Goal: Task Accomplishment & Management: Complete application form

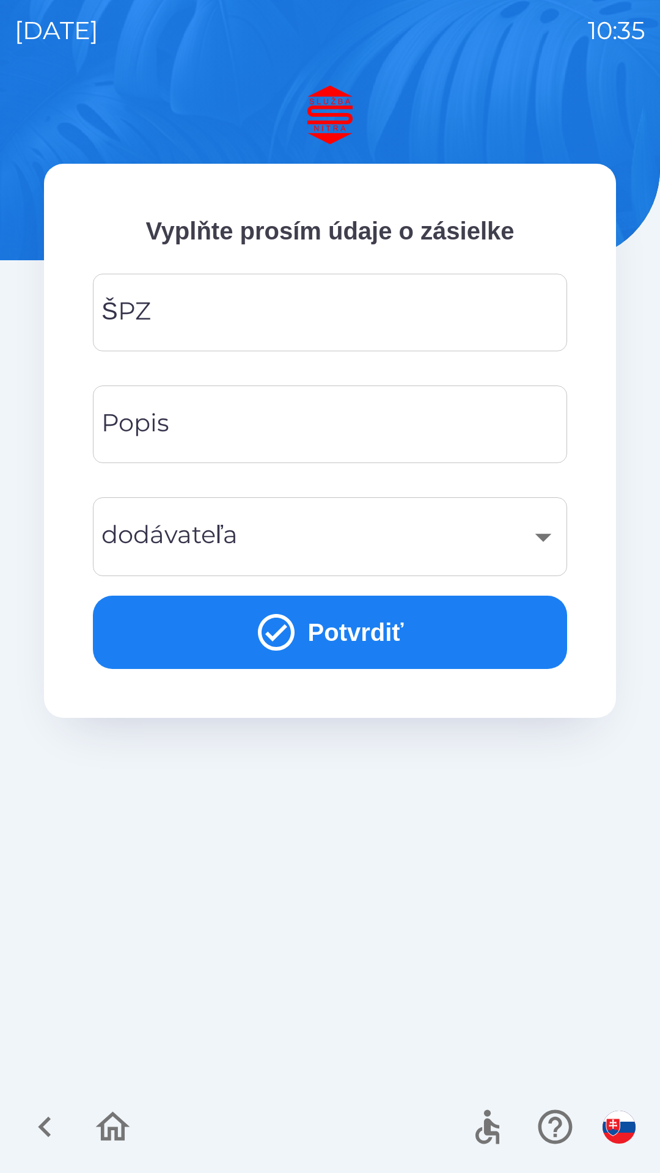
click at [205, 309] on input "ŠPZ" at bounding box center [330, 312] width 445 height 48
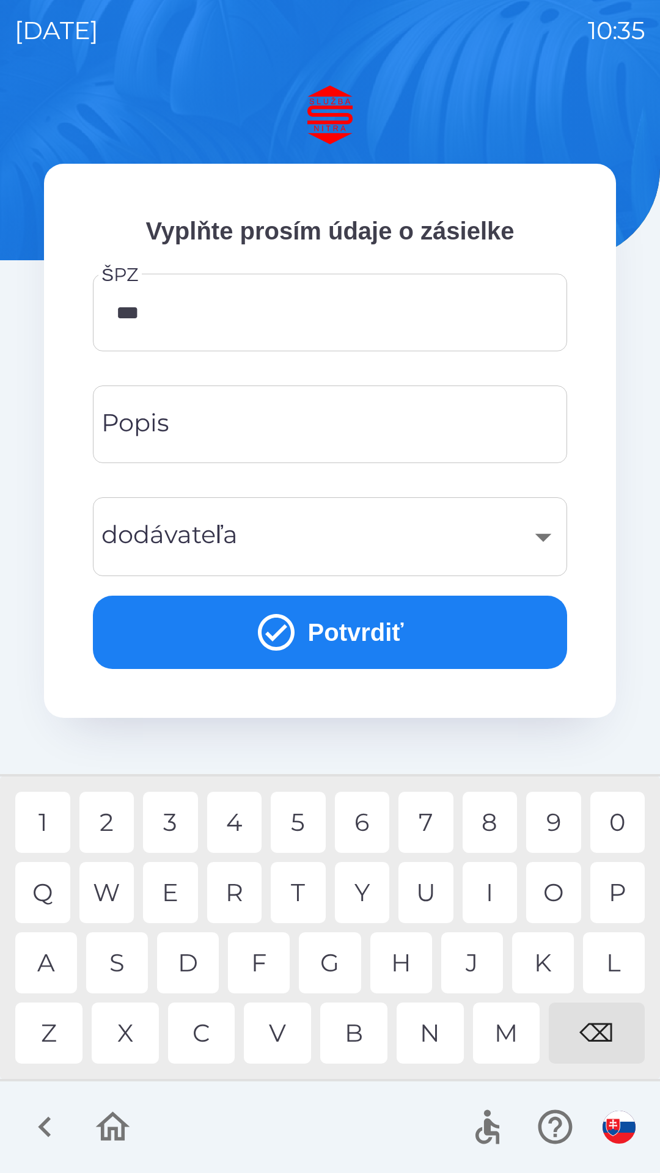
click at [49, 822] on div "1" at bounding box center [42, 822] width 55 height 61
click at [473, 961] on div "J" at bounding box center [472, 962] width 62 height 61
type input "*******"
click at [299, 825] on div "5" at bounding box center [298, 822] width 55 height 61
click at [191, 425] on input "Popis" at bounding box center [330, 424] width 445 height 48
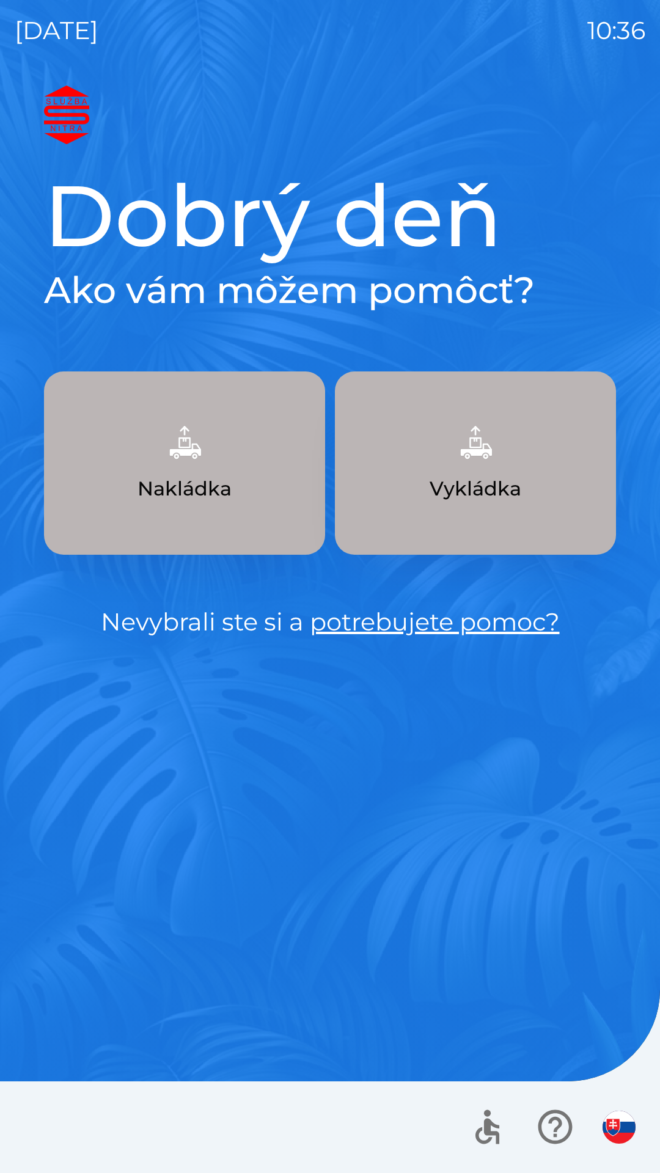
click at [208, 477] on p "Nakládka" at bounding box center [184, 488] width 94 height 29
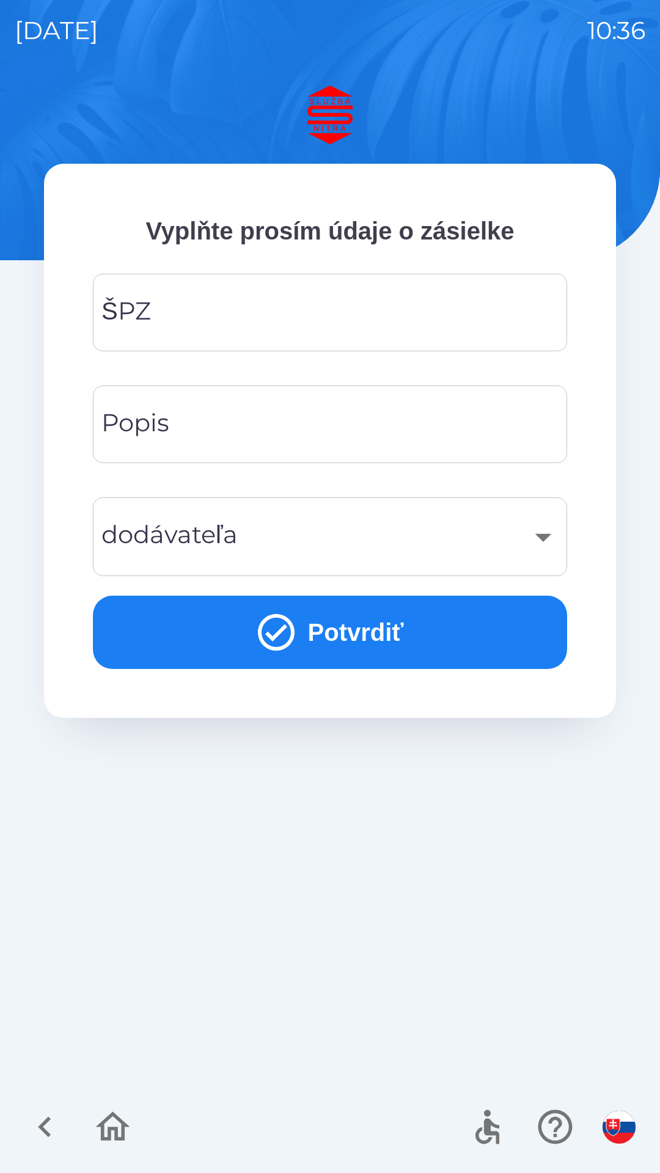
click at [193, 318] on input "ŠPZ" at bounding box center [330, 312] width 445 height 48
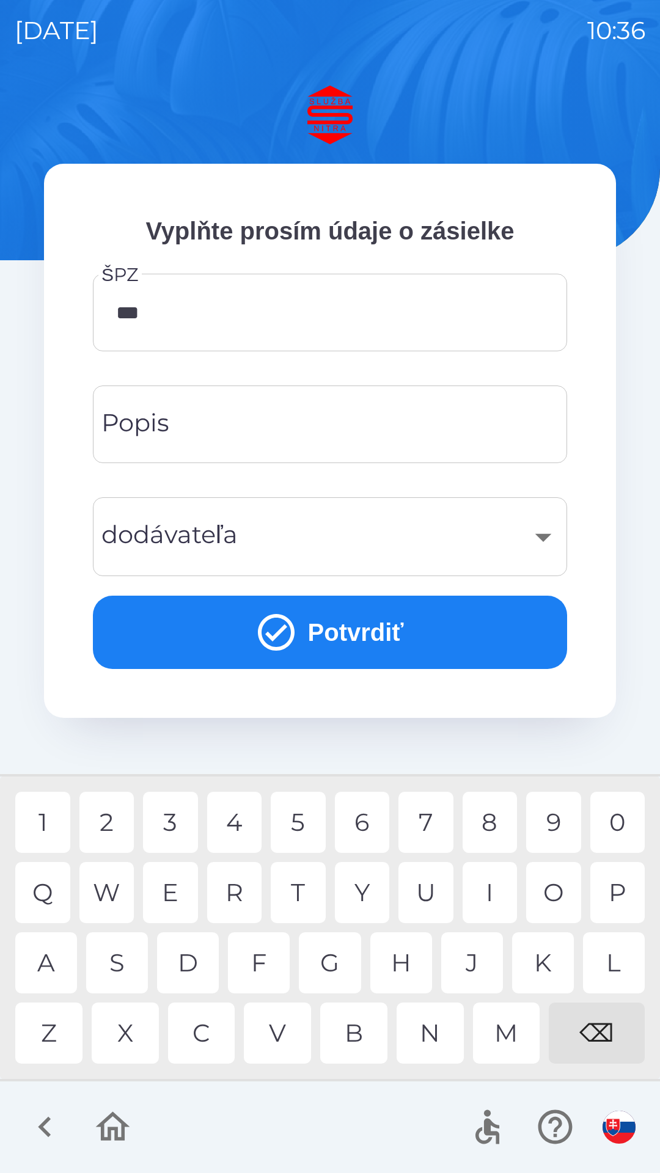
click at [601, 1034] on div "⌫" at bounding box center [597, 1032] width 96 height 61
click at [612, 891] on div "P" at bounding box center [617, 892] width 55 height 61
click at [474, 961] on div "J" at bounding box center [472, 962] width 62 height 61
click at [487, 820] on div "8" at bounding box center [489, 822] width 55 height 61
type input "*******"
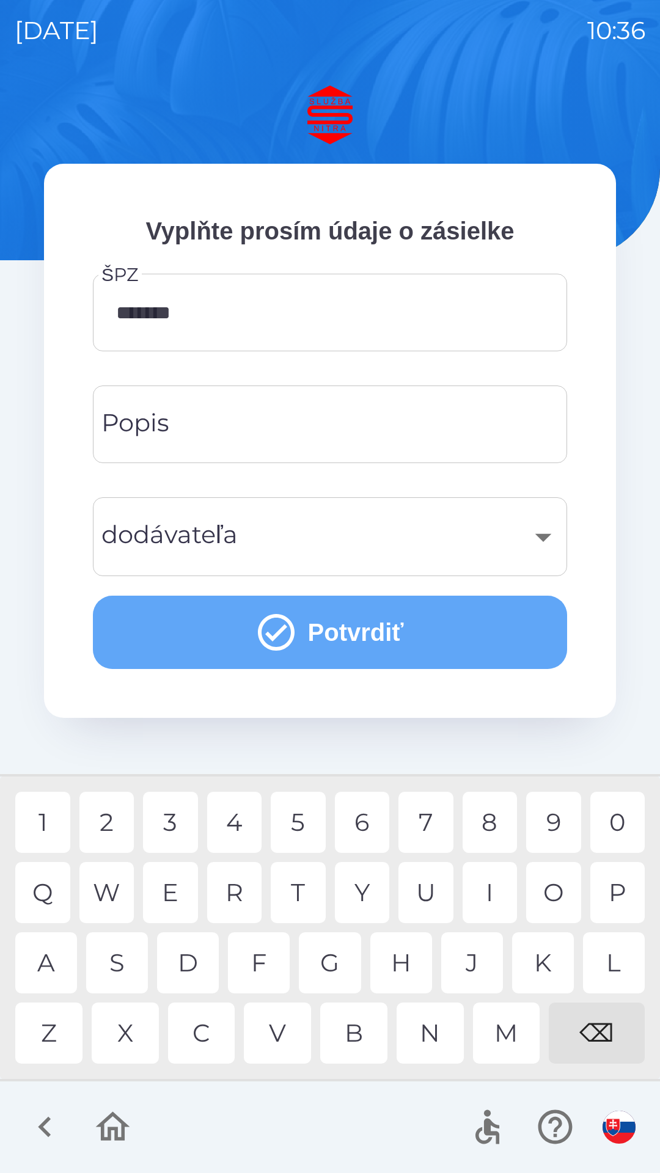
click at [302, 635] on button "Potvrdiť" at bounding box center [330, 632] width 474 height 73
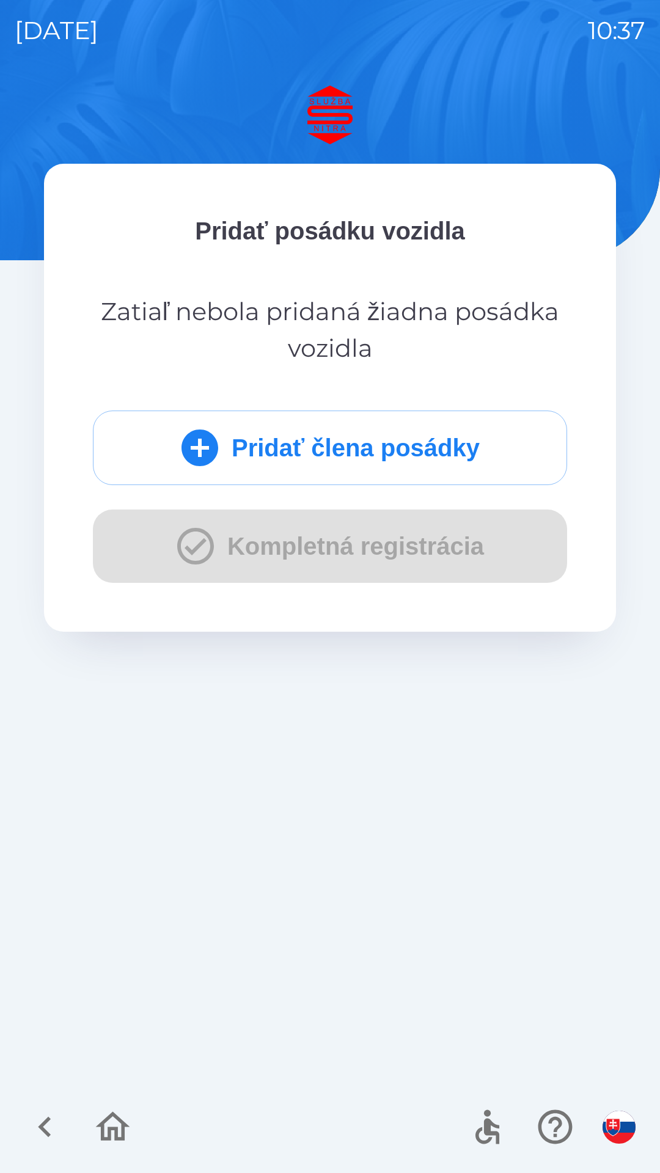
click at [295, 450] on button "Pridať člena posádky" at bounding box center [330, 448] width 474 height 75
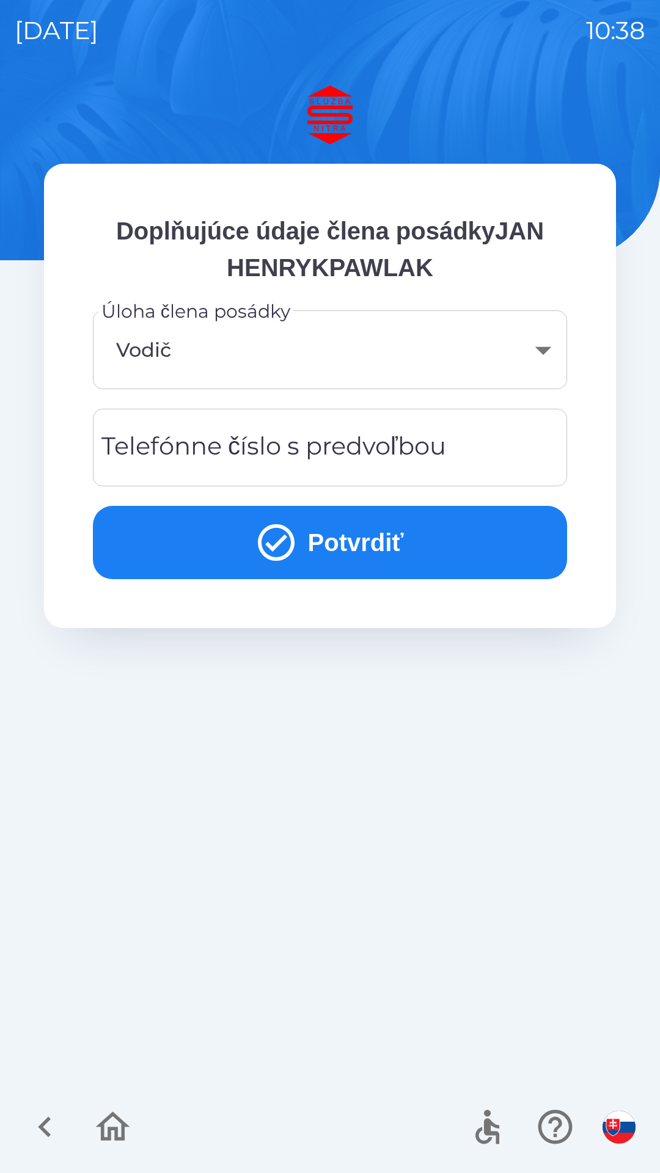
click at [194, 350] on body "[DATE] 10:38 Doplňujúce údaje člena posádkyJAN HENRYKPAWLAK Úloha člena posádky…" at bounding box center [330, 586] width 660 height 1173
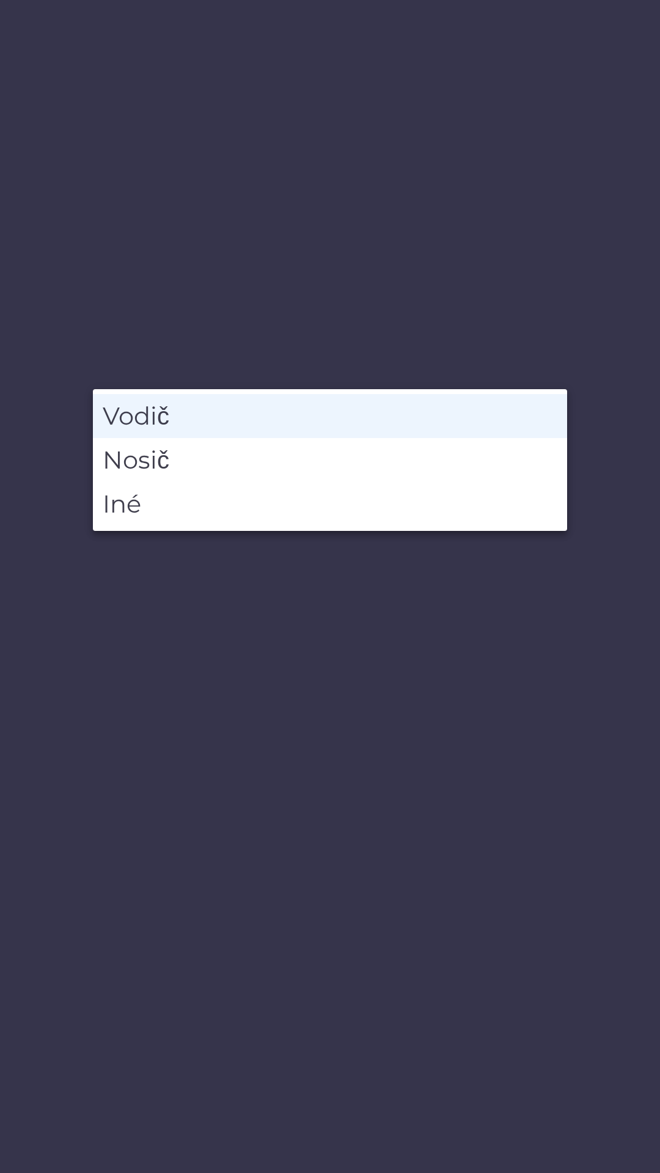
click at [156, 412] on li "Vodič" at bounding box center [330, 416] width 474 height 44
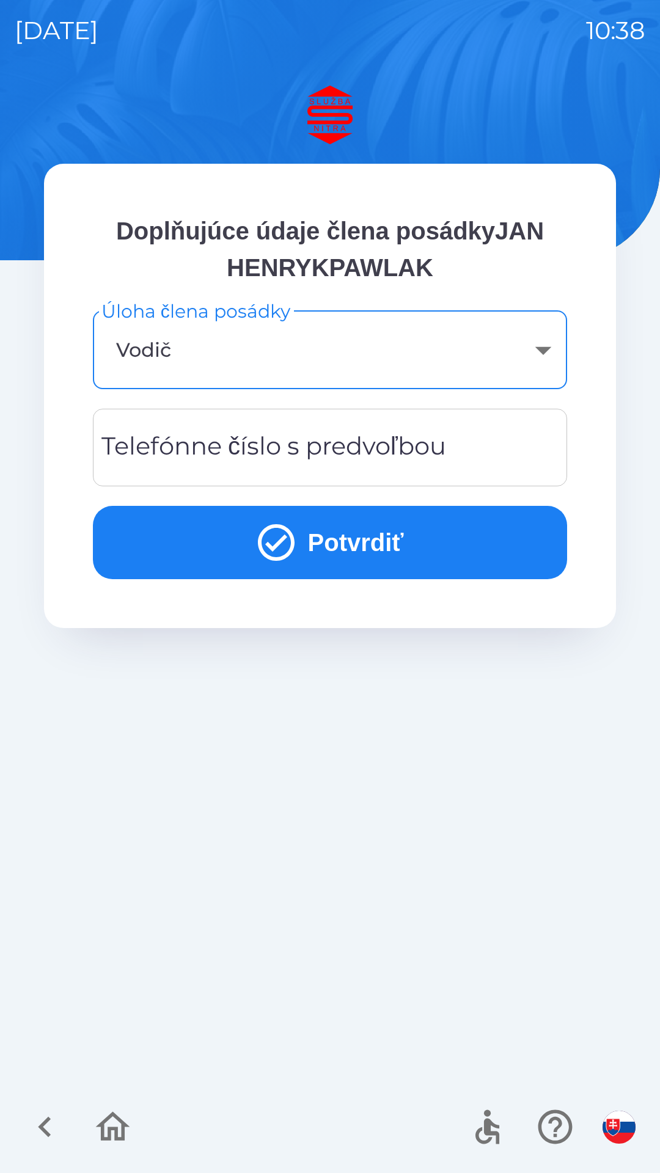
click at [206, 454] on div "Telefónne číslo s predvoľbou Telefónne číslo s predvoľbou" at bounding box center [330, 448] width 474 height 78
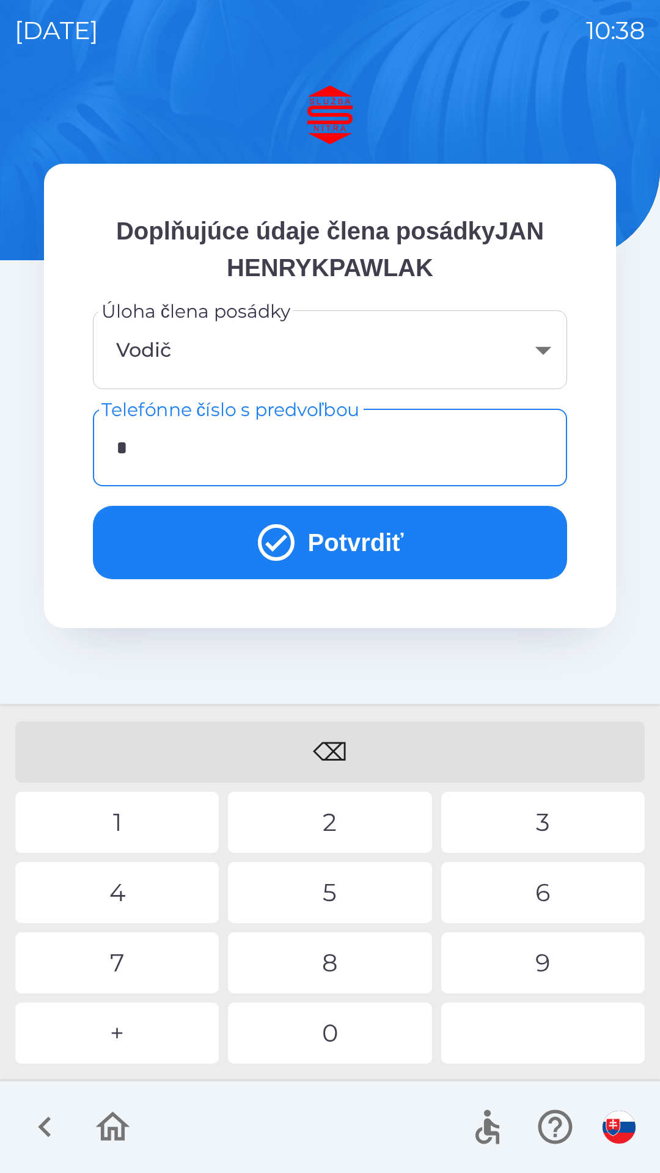
click at [122, 1030] on div "+" at bounding box center [116, 1032] width 203 height 61
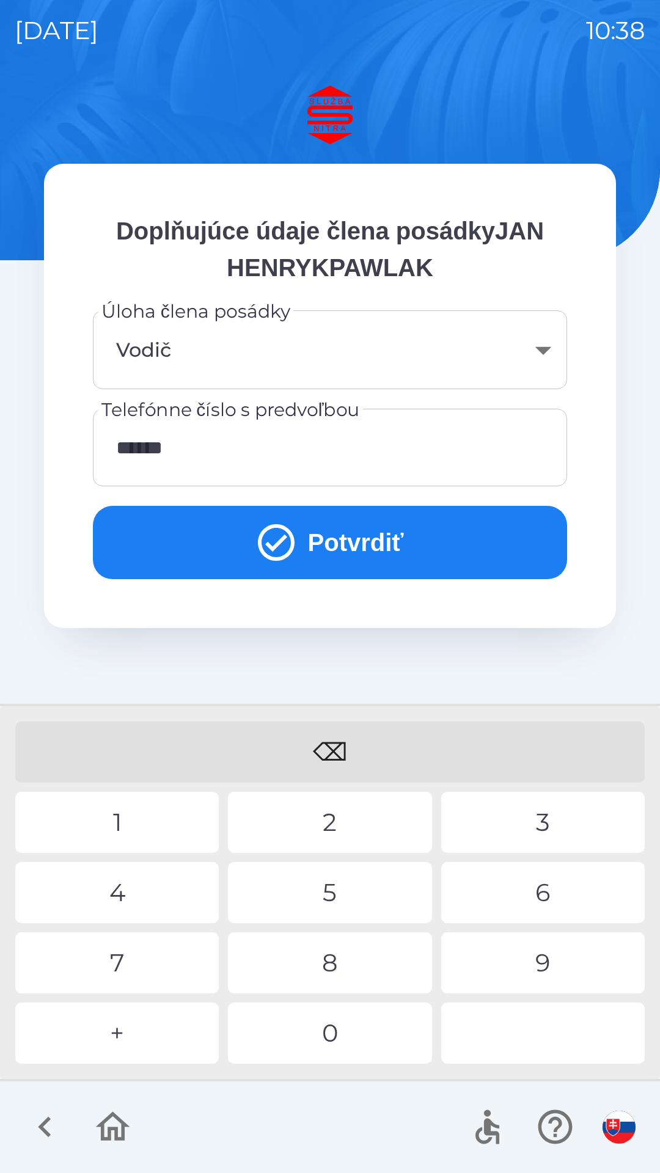
click at [332, 1030] on div "0" at bounding box center [329, 1032] width 203 height 61
click at [332, 819] on div "2" at bounding box center [329, 822] width 203 height 61
click at [542, 958] on div "9" at bounding box center [542, 962] width 203 height 61
click at [327, 887] on div "5" at bounding box center [329, 892] width 203 height 61
click at [334, 959] on div "8" at bounding box center [329, 962] width 203 height 61
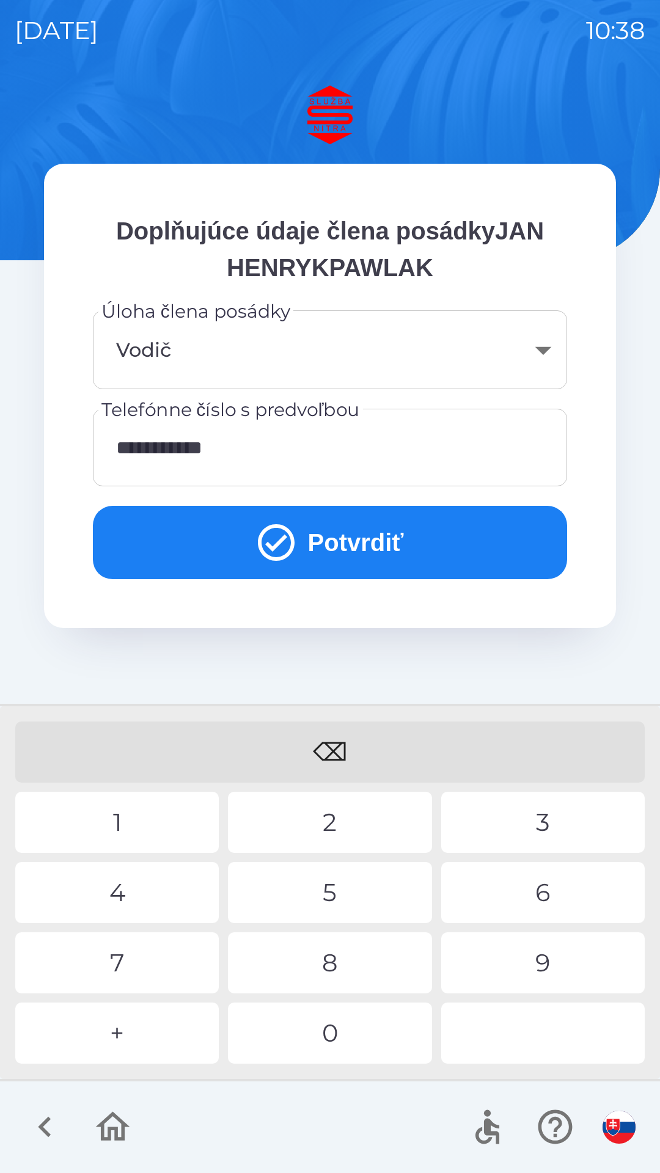
click at [334, 813] on div "2" at bounding box center [329, 822] width 203 height 61
type input "**********"
click at [329, 1032] on div "0" at bounding box center [329, 1032] width 203 height 61
click at [343, 539] on button "Potvrdiť" at bounding box center [330, 542] width 474 height 73
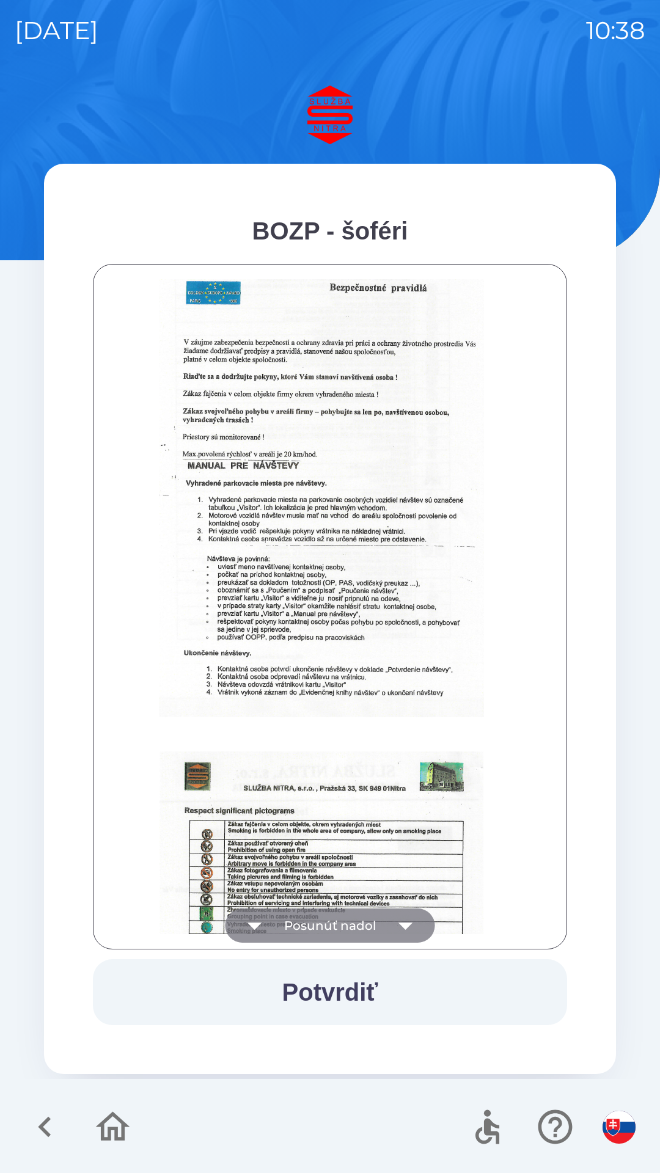
click at [410, 926] on icon "button" at bounding box center [406, 925] width 34 height 34
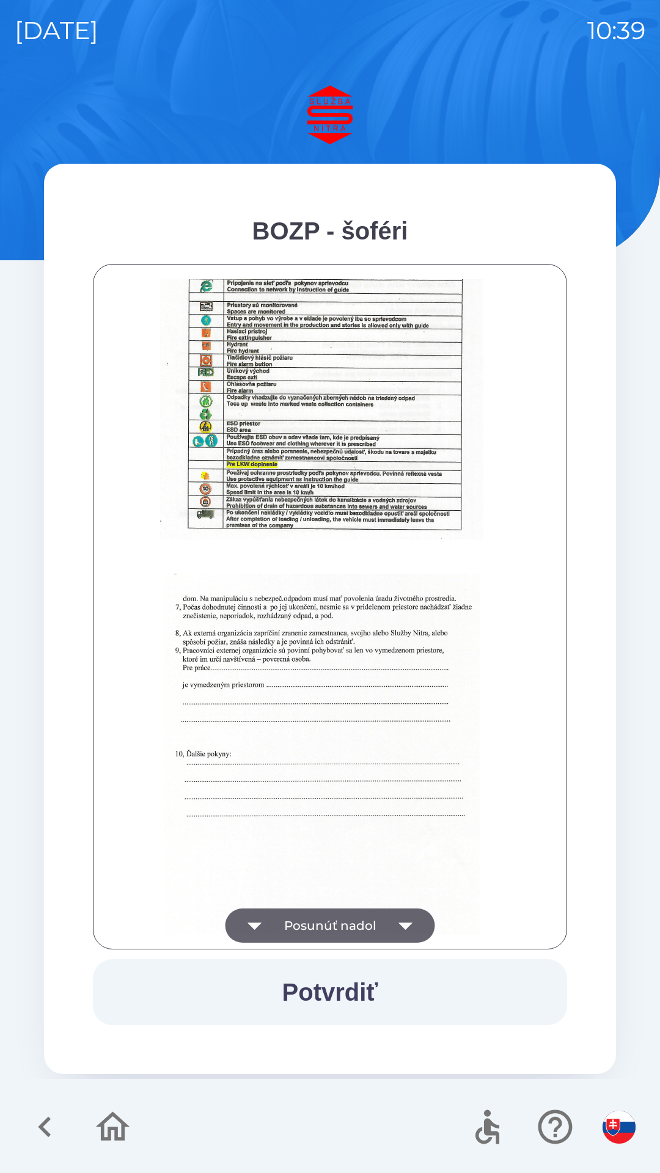
click at [346, 928] on button "Posunúť nadol" at bounding box center [330, 925] width 210 height 34
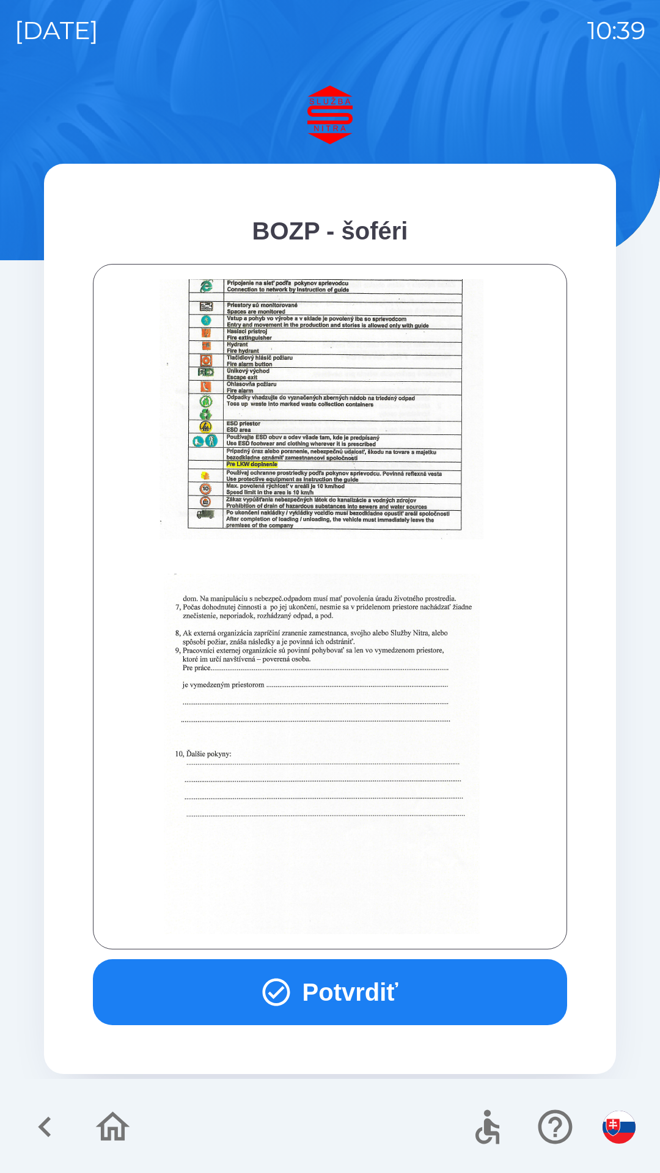
scroll to position [1369, 0]
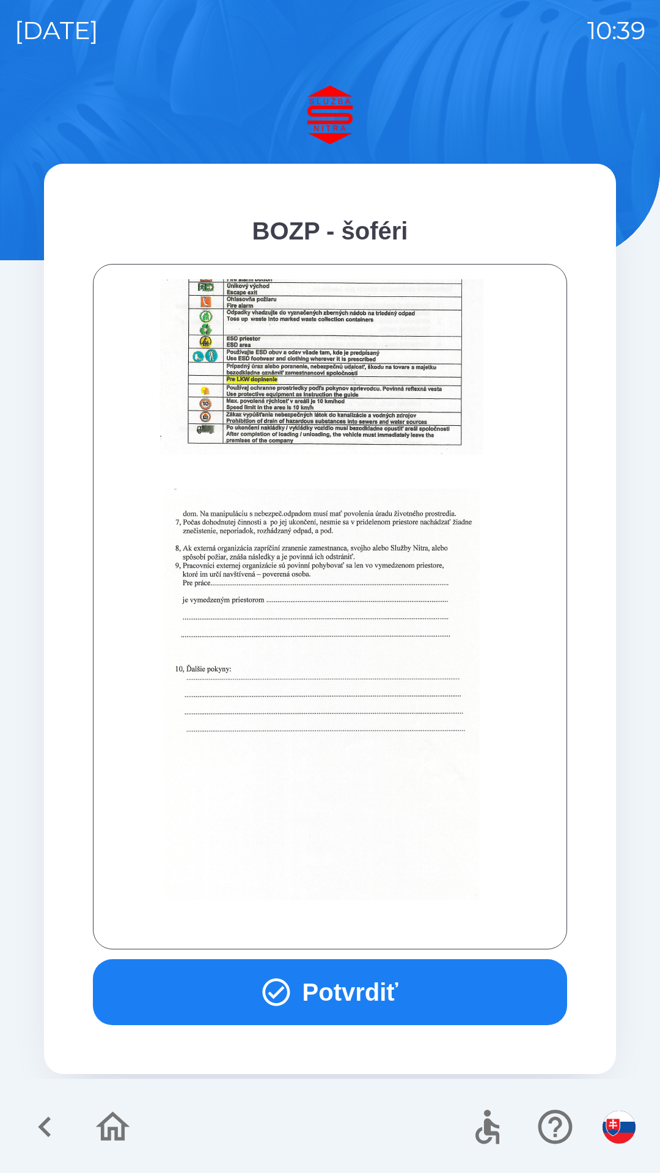
click at [360, 996] on button "Potvrdiť" at bounding box center [330, 992] width 474 height 66
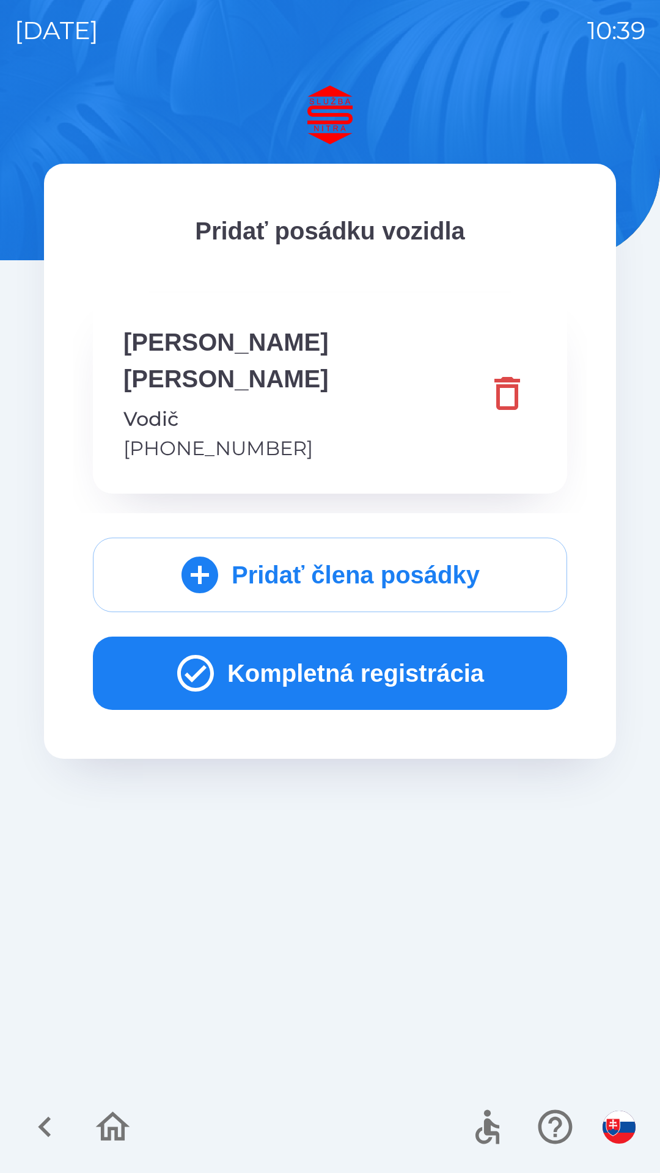
click at [340, 639] on button "Kompletná registrácia" at bounding box center [330, 673] width 474 height 73
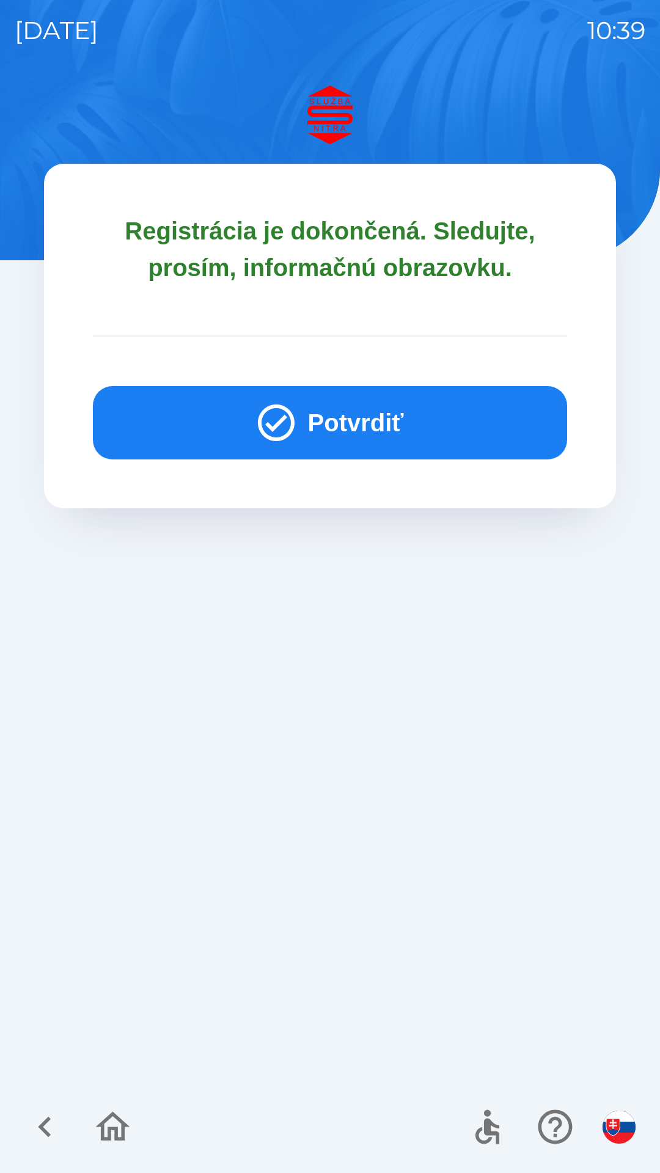
click at [336, 426] on button "Potvrdiť" at bounding box center [330, 422] width 474 height 73
